Goal: Check status: Check status

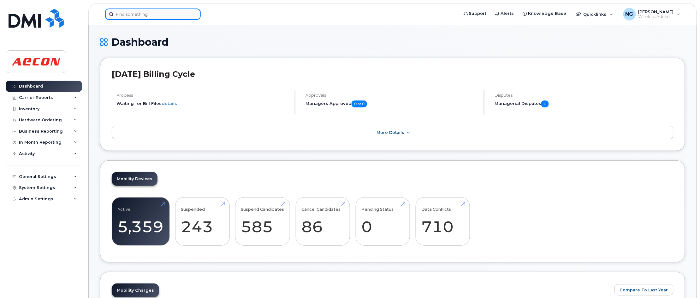
click at [163, 10] on input at bounding box center [153, 14] width 96 height 11
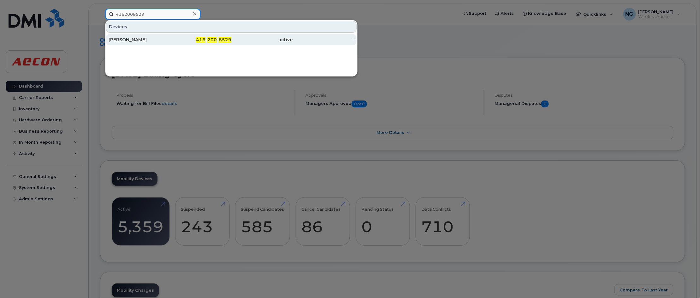
type input "4162008529"
click at [283, 40] on div "active" at bounding box center [262, 40] width 62 height 6
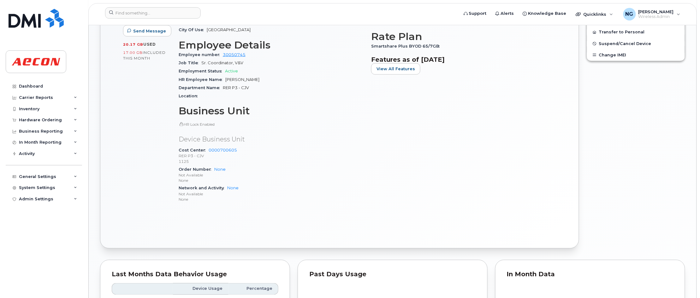
scroll to position [477, 0]
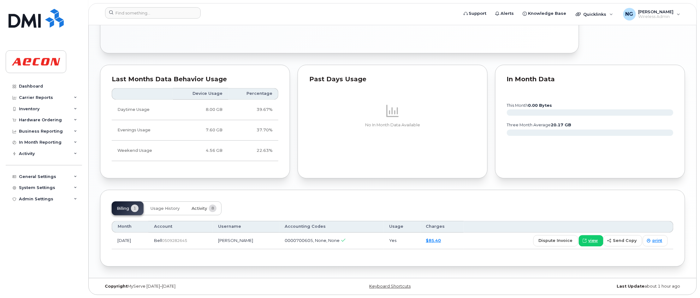
click at [198, 210] on span "Activity" at bounding box center [199, 208] width 15 height 5
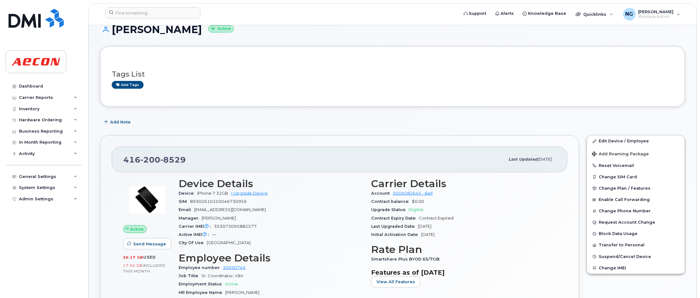
scroll to position [0, 0]
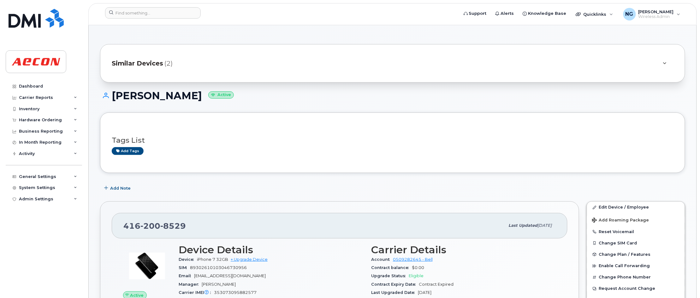
click at [148, 68] on span "Similar Devices" at bounding box center [137, 63] width 51 height 9
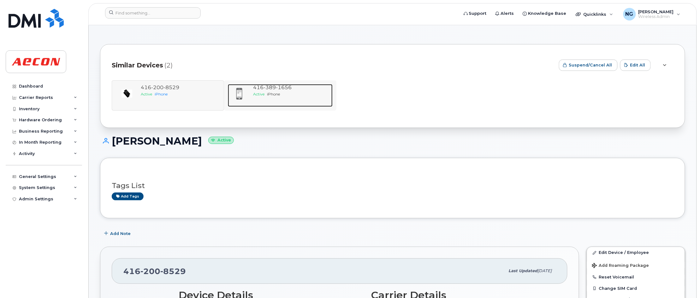
click at [282, 94] on div "Active iPhone" at bounding box center [291, 94] width 77 height 5
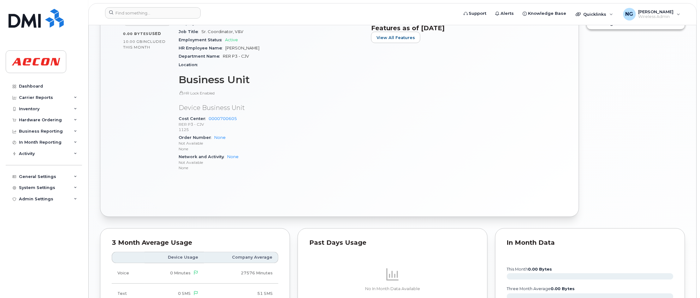
scroll to position [513, 0]
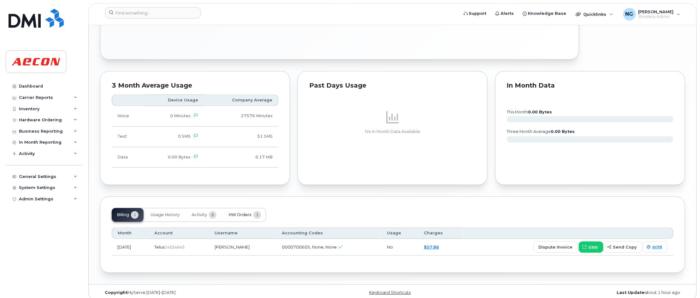
click at [248, 216] on span "HW Orders" at bounding box center [239, 215] width 23 height 5
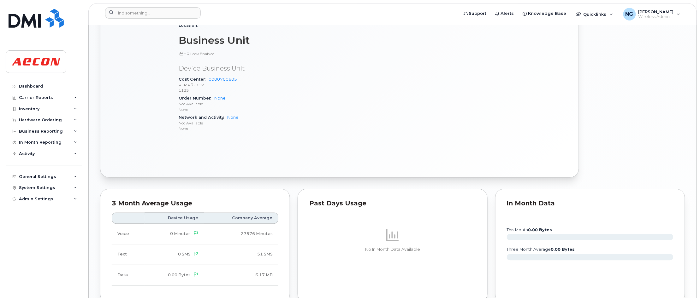
scroll to position [538, 0]
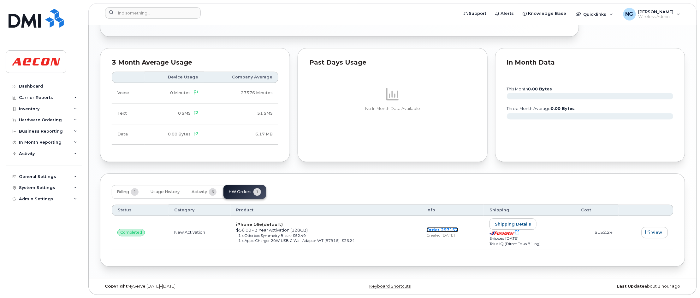
click at [443, 229] on link "Order 297157" at bounding box center [443, 229] width 32 height 5
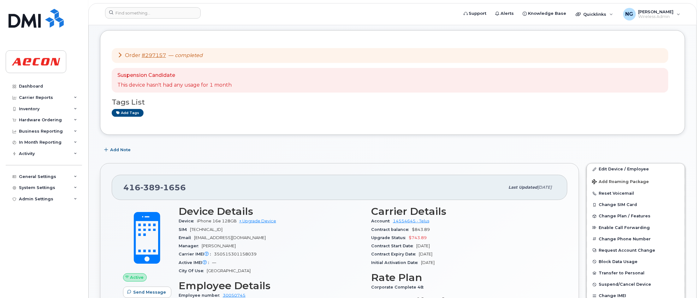
scroll to position [0, 0]
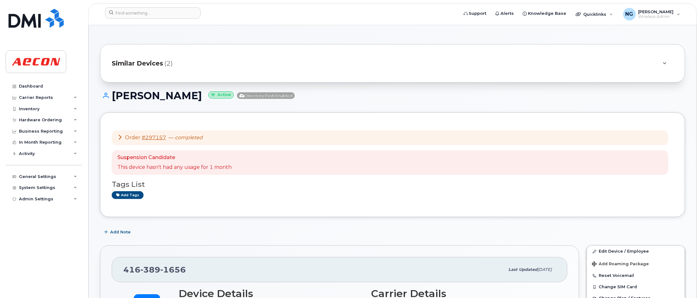
click at [155, 62] on span "Similar Devices" at bounding box center [137, 63] width 51 height 9
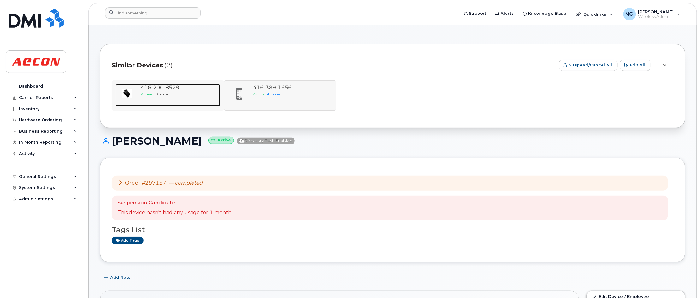
click at [163, 96] on div "Active iPhone" at bounding box center [179, 94] width 77 height 5
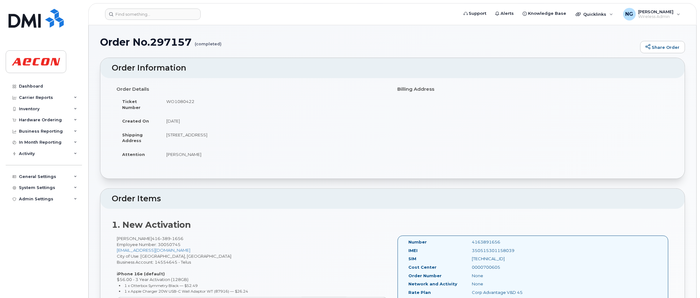
drag, startPoint x: 165, startPoint y: 100, endPoint x: 211, endPoint y: 105, distance: 46.6
click at [211, 105] on td "WO1080422" at bounding box center [274, 105] width 227 height 20
drag, startPoint x: 211, startPoint y: 105, endPoint x: 178, endPoint y: 100, distance: 33.6
copy td "WO1080422"
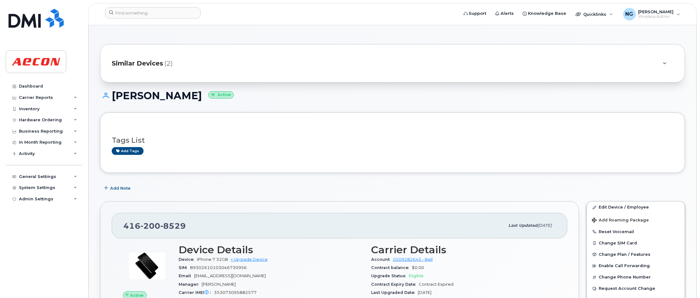
click at [133, 64] on span "Similar Devices" at bounding box center [137, 63] width 51 height 9
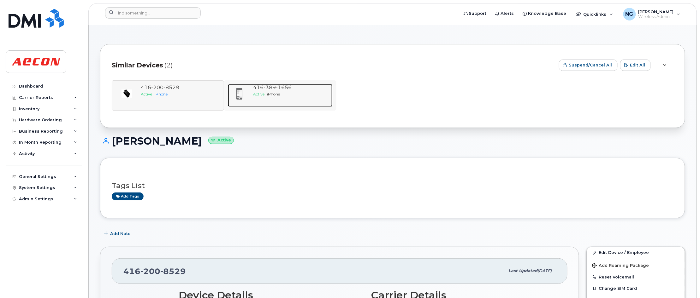
click at [282, 92] on div "Active iPhone" at bounding box center [291, 94] width 77 height 5
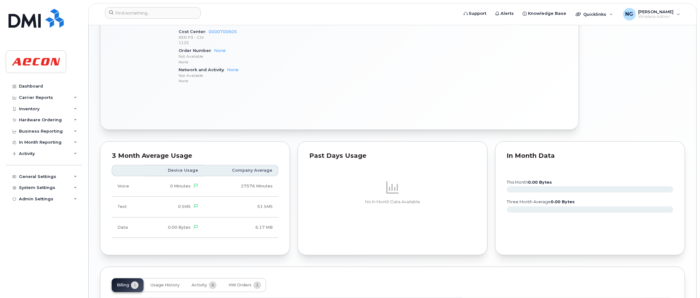
scroll to position [521, 0]
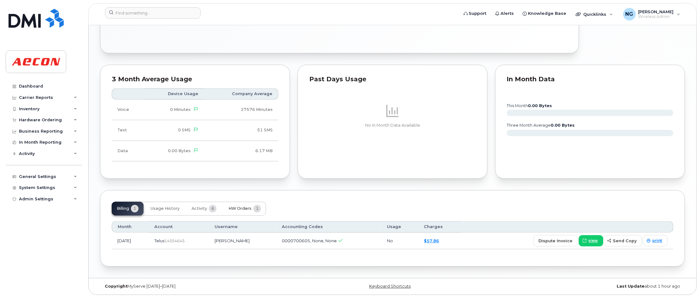
click at [247, 208] on span "HW Orders" at bounding box center [239, 208] width 23 height 5
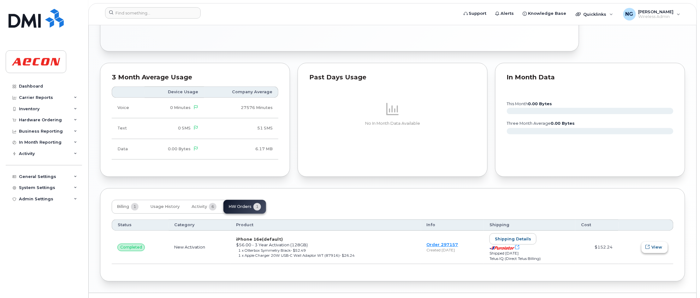
click at [657, 251] on span "View" at bounding box center [657, 248] width 11 height 6
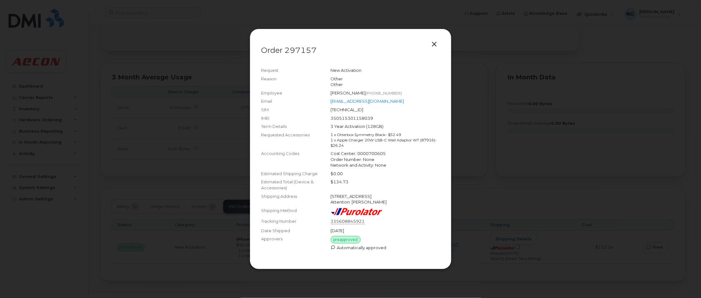
click at [345, 221] on link "335608845921" at bounding box center [348, 222] width 34 height 6
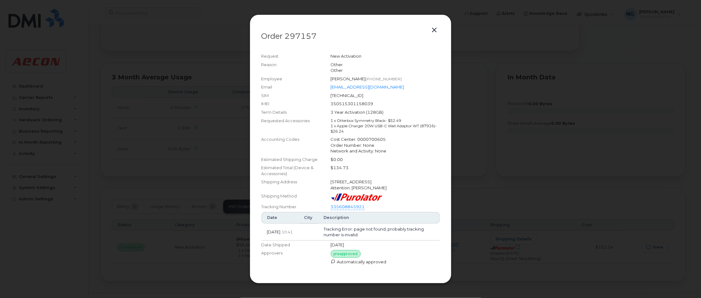
click at [362, 216] on th "Description" at bounding box center [379, 217] width 122 height 11
click at [433, 26] on button "button" at bounding box center [434, 30] width 9 height 9
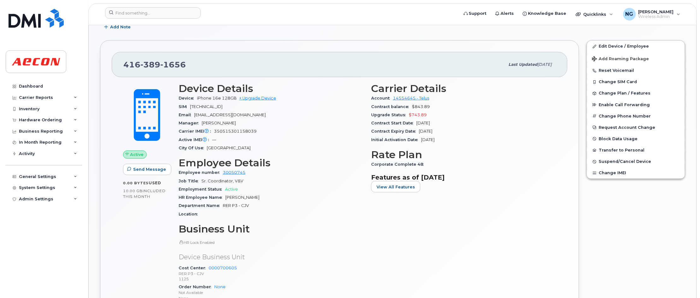
scroll to position [0, 0]
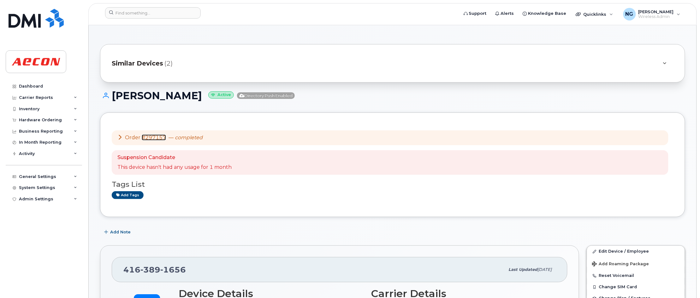
click at [158, 136] on link "#297157" at bounding box center [154, 138] width 24 height 6
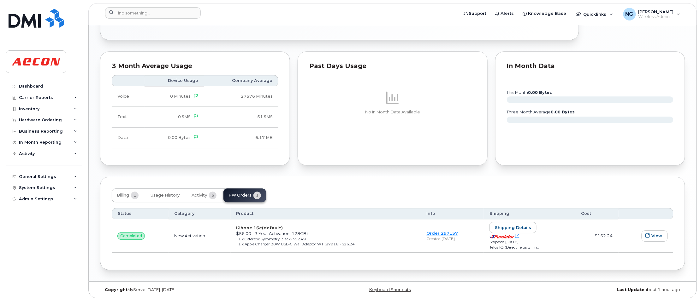
scroll to position [538, 0]
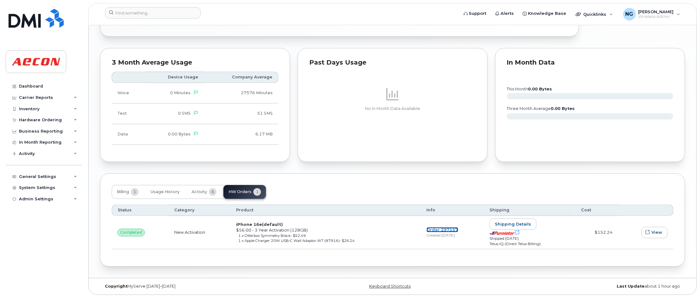
click at [441, 227] on link "Order 297157" at bounding box center [443, 229] width 32 height 5
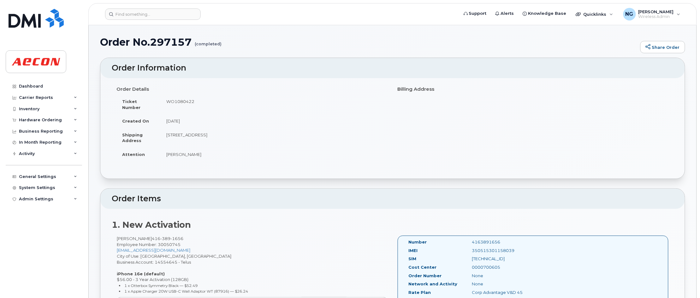
click at [183, 105] on td "WO1080422" at bounding box center [274, 105] width 227 height 20
drag, startPoint x: 196, startPoint y: 101, endPoint x: 166, endPoint y: 106, distance: 30.5
click at [166, 106] on td "WO1080422" at bounding box center [274, 105] width 227 height 20
drag, startPoint x: 166, startPoint y: 106, endPoint x: 185, endPoint y: 103, distance: 19.3
copy td "WO1080422"
